Goal: Complete application form

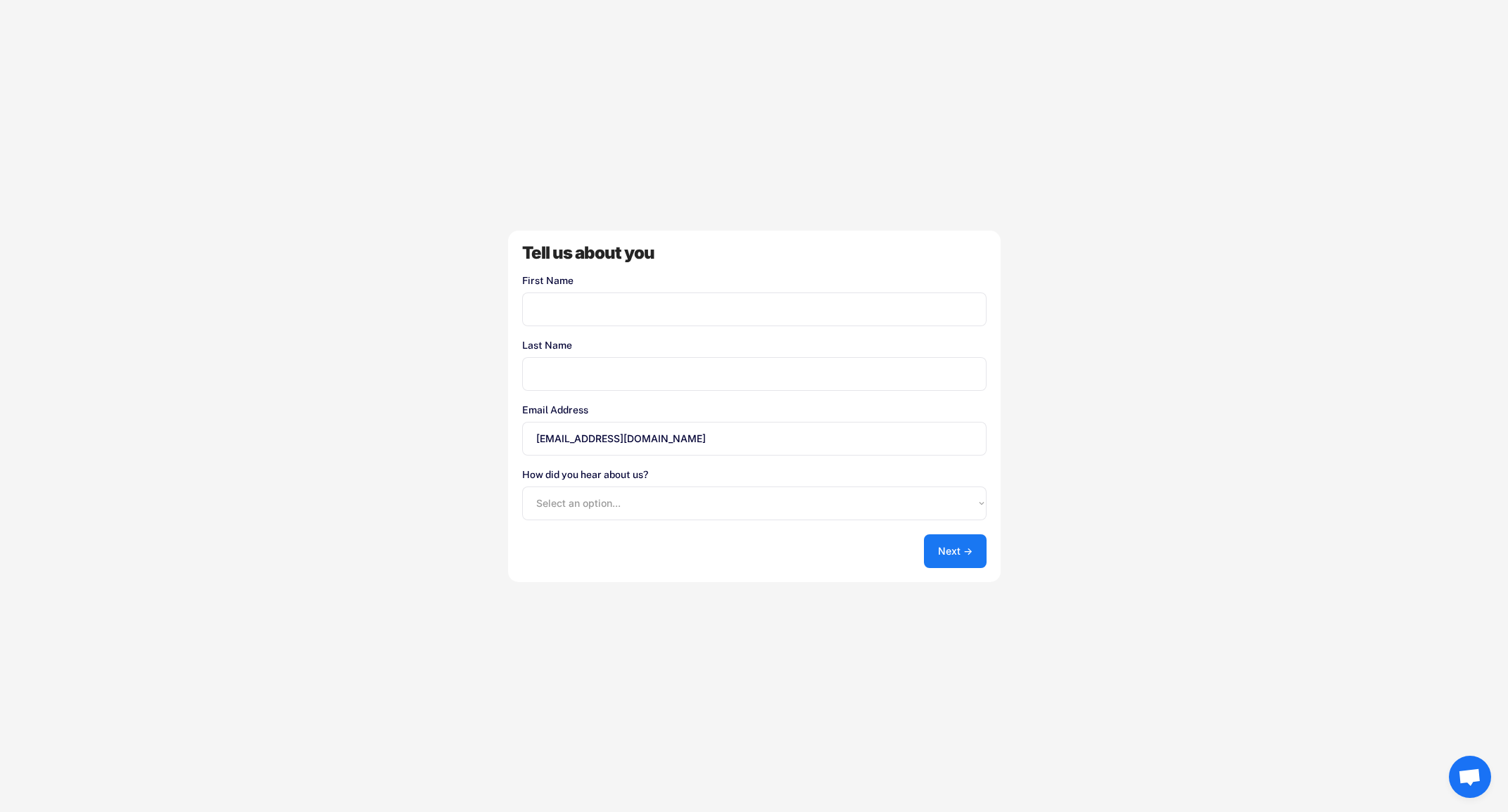
click at [964, 553] on button "Next →" at bounding box center [954, 551] width 62 height 34
click at [1252, 355] on div "Welcome to UserLoop We just need a few details to get your account set up Store…" at bounding box center [754, 406] width 1508 height 812
click at [806, 306] on input "input" at bounding box center [754, 309] width 465 height 34
type input "Gyal"
type input "Braids"
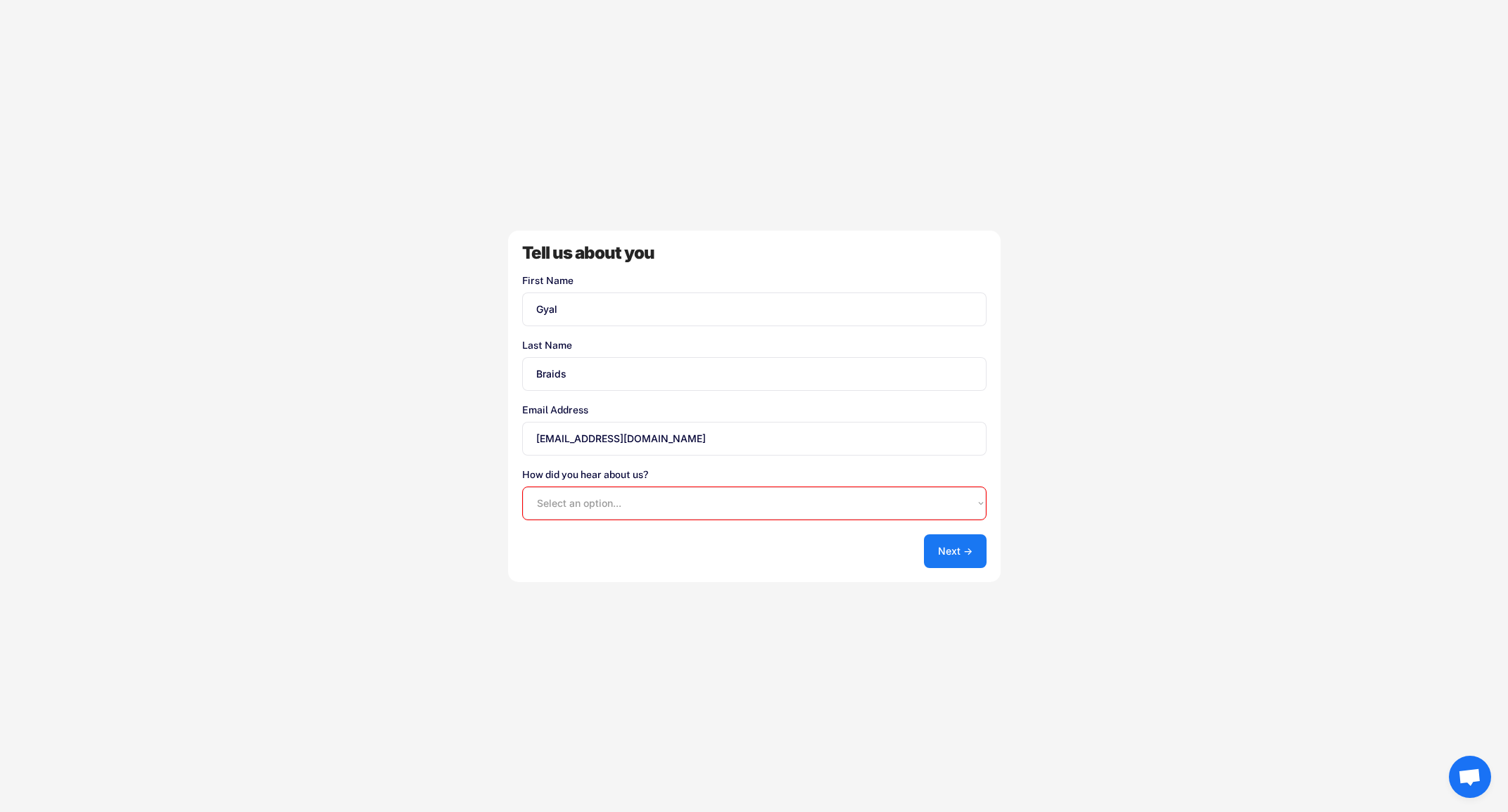
drag, startPoint x: 914, startPoint y: 639, endPoint x: 909, endPoint y: 606, distance: 33.4
click at [913, 639] on div "Welcome to UserLoop We just need a few details to get your account set up Store…" at bounding box center [754, 406] width 1508 height 812
drag, startPoint x: 942, startPoint y: 555, endPoint x: 840, endPoint y: 541, distance: 103.0
click at [840, 541] on div "Tell us about you First Name Last Name Email Address [EMAIL_ADDRESS][DOMAIN_NAM…" at bounding box center [754, 406] width 493 height 352
click at [769, 514] on select "Select an option... Shopify App Store Google UserLoop Blog Referred by a friend…" at bounding box center [754, 503] width 465 height 34
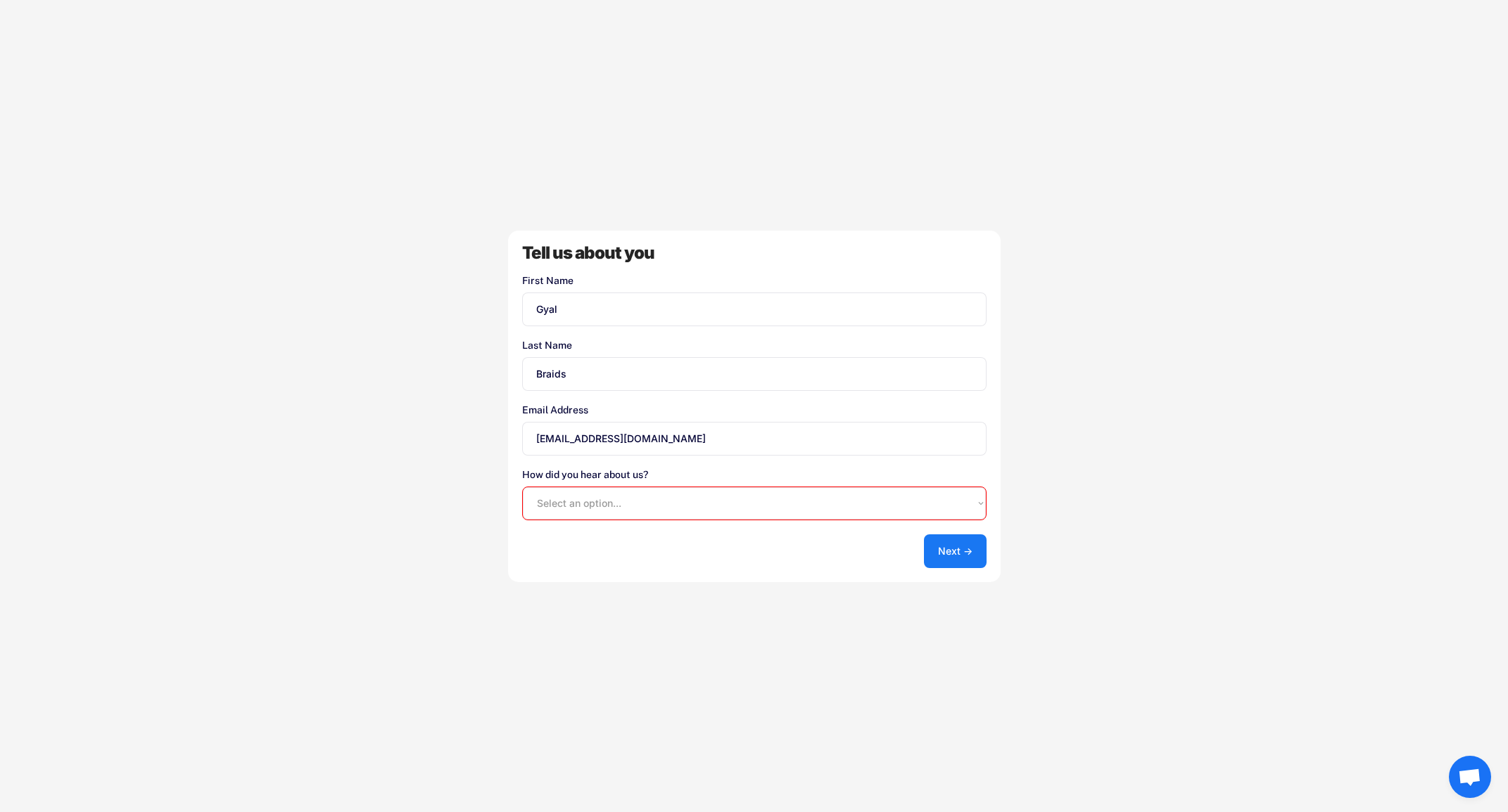
select select ""google""
click at [522, 487] on select "Select an option... Shopify App Store Google UserLoop Blog Referred by a friend…" at bounding box center [754, 503] width 465 height 34
click at [958, 562] on button "Next →" at bounding box center [954, 551] width 62 height 34
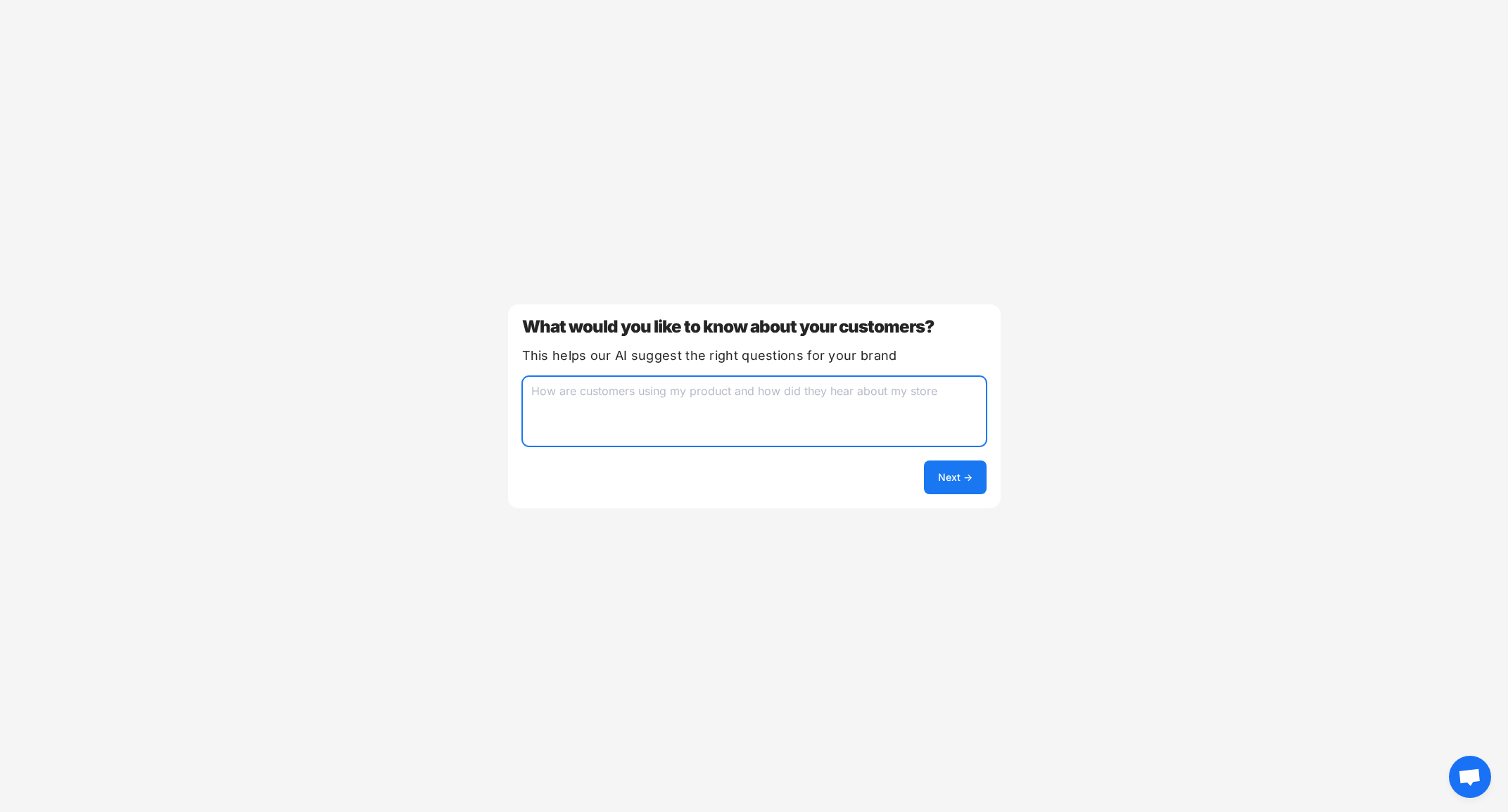
click at [860, 435] on textarea at bounding box center [754, 411] width 465 height 70
type textarea "what is their hesitations of buying our product and what made them try our prod…"
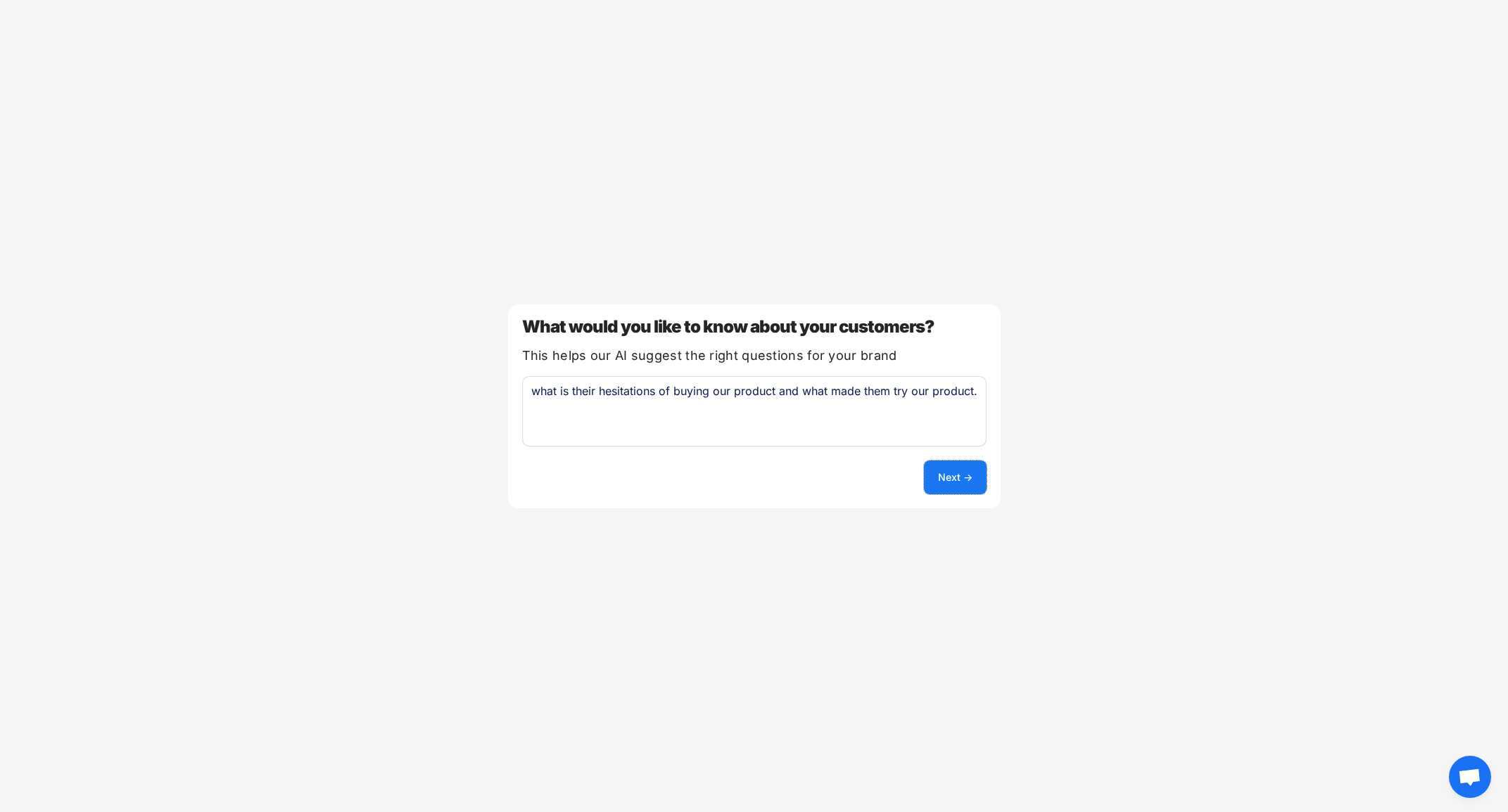
click at [947, 487] on button "Next →" at bounding box center [954, 477] width 62 height 34
select select ""unlimited""
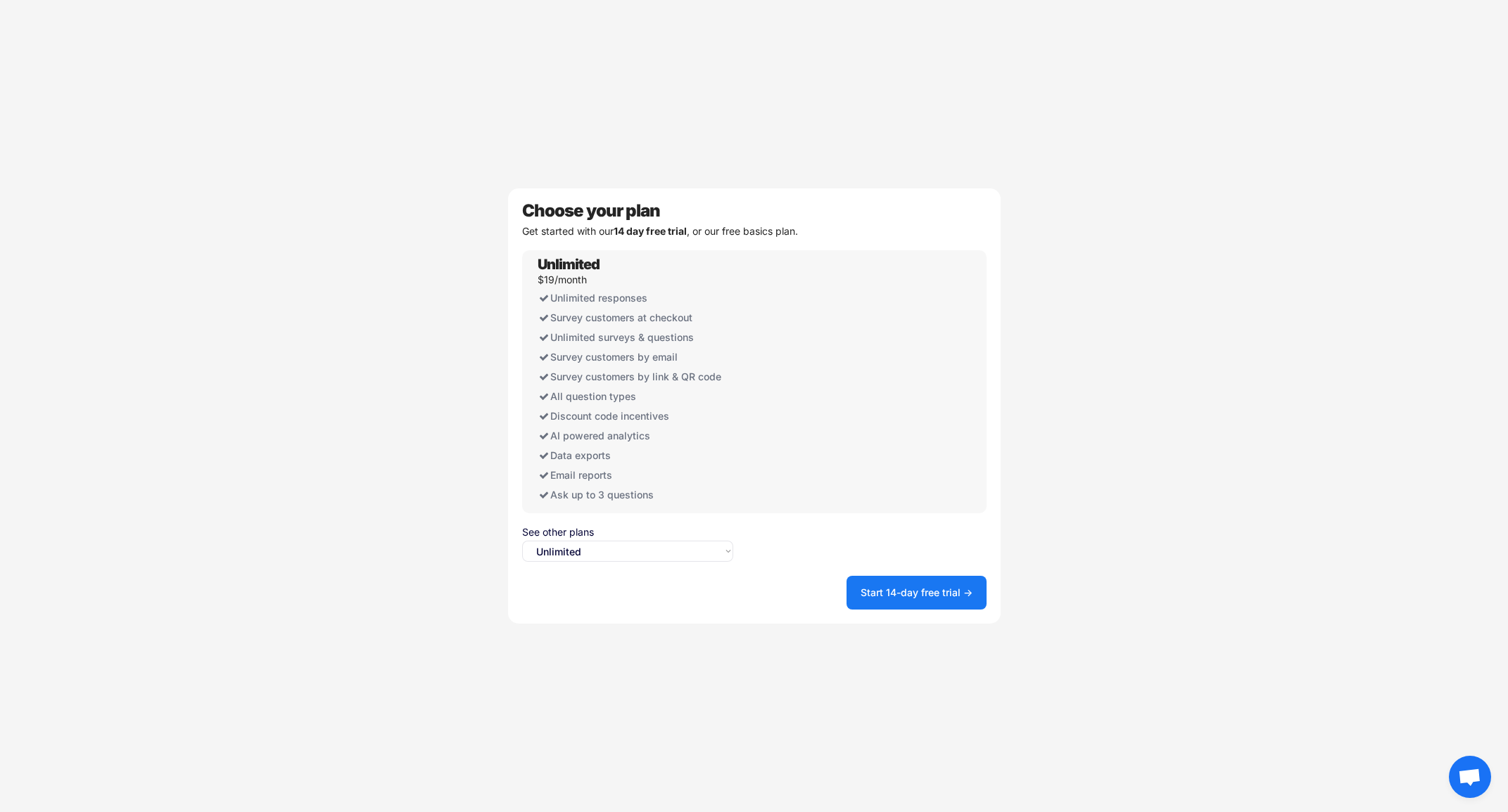
click at [713, 550] on select "Select an option... Unlimited Free" at bounding box center [627, 551] width 211 height 21
click at [877, 593] on button "Start 14-day free trial →" at bounding box center [916, 593] width 140 height 34
